Goal: Check status

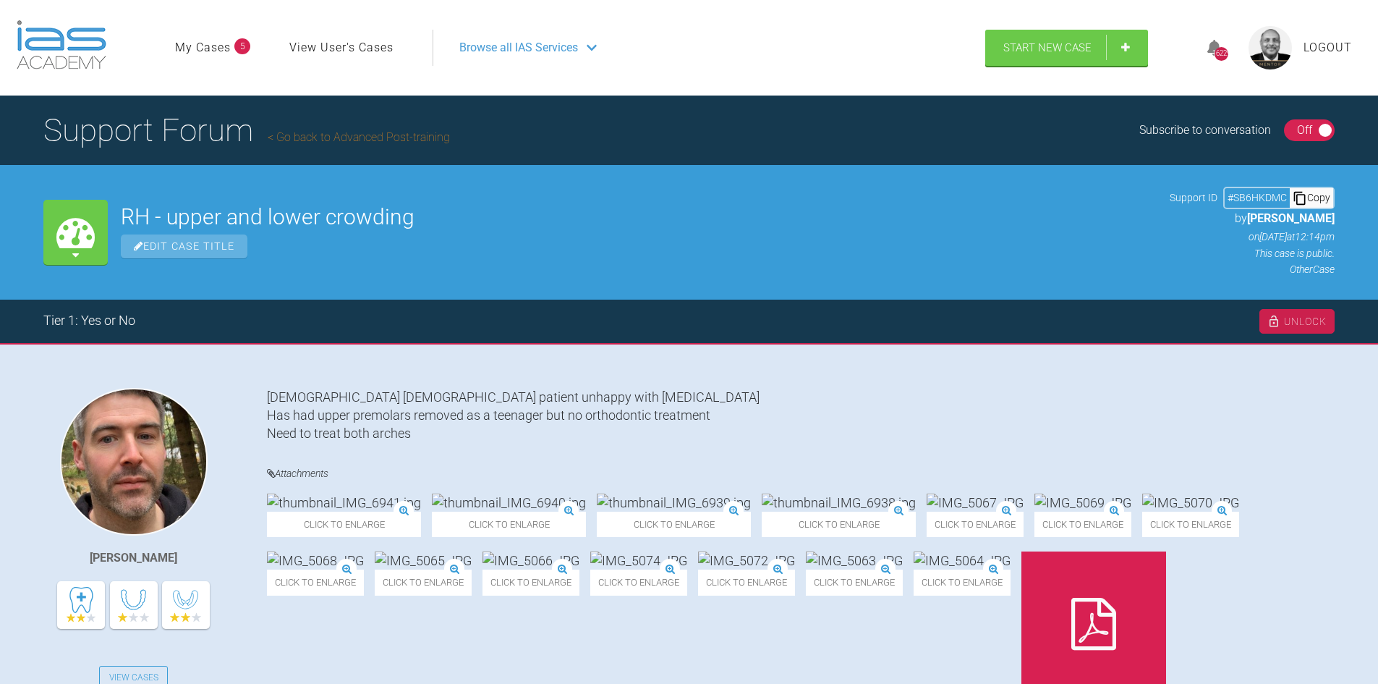
click at [1290, 134] on div "On Off" at bounding box center [1309, 130] width 51 height 22
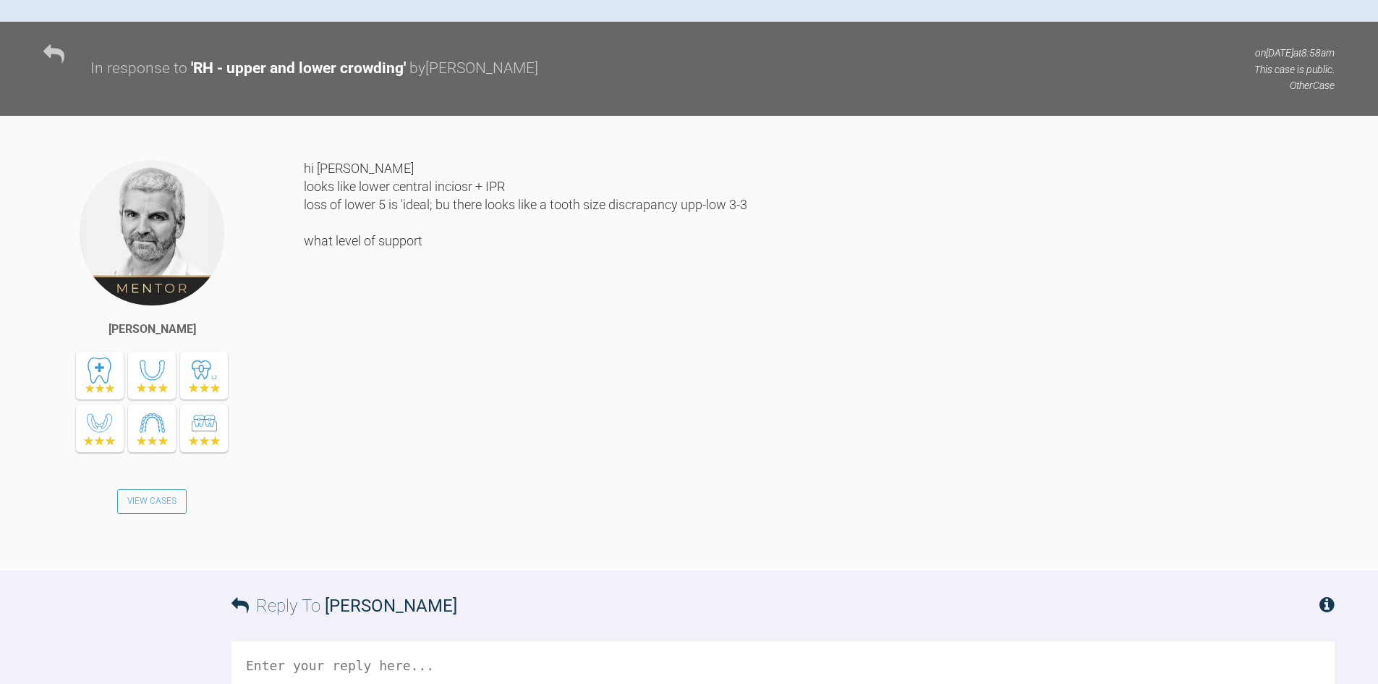
scroll to position [723, 0]
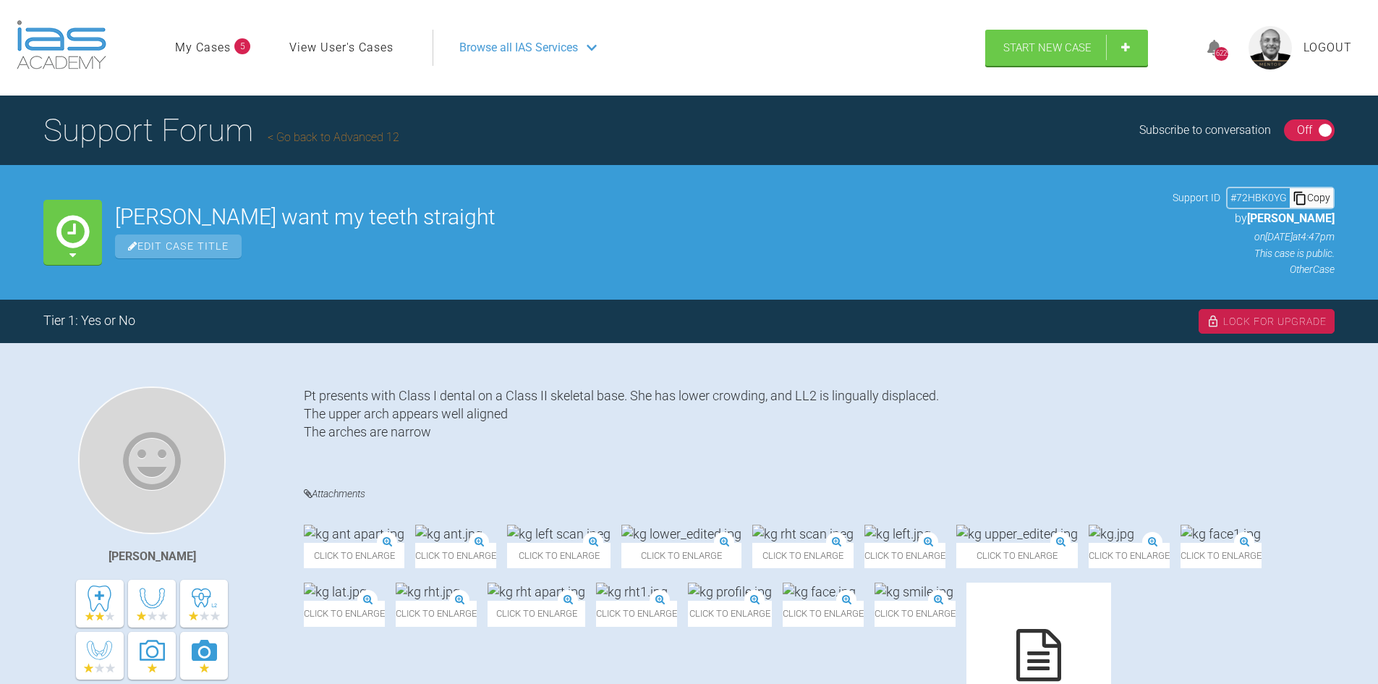
click at [1291, 132] on div "On Off" at bounding box center [1309, 130] width 51 height 22
